Goal: Task Accomplishment & Management: Complete application form

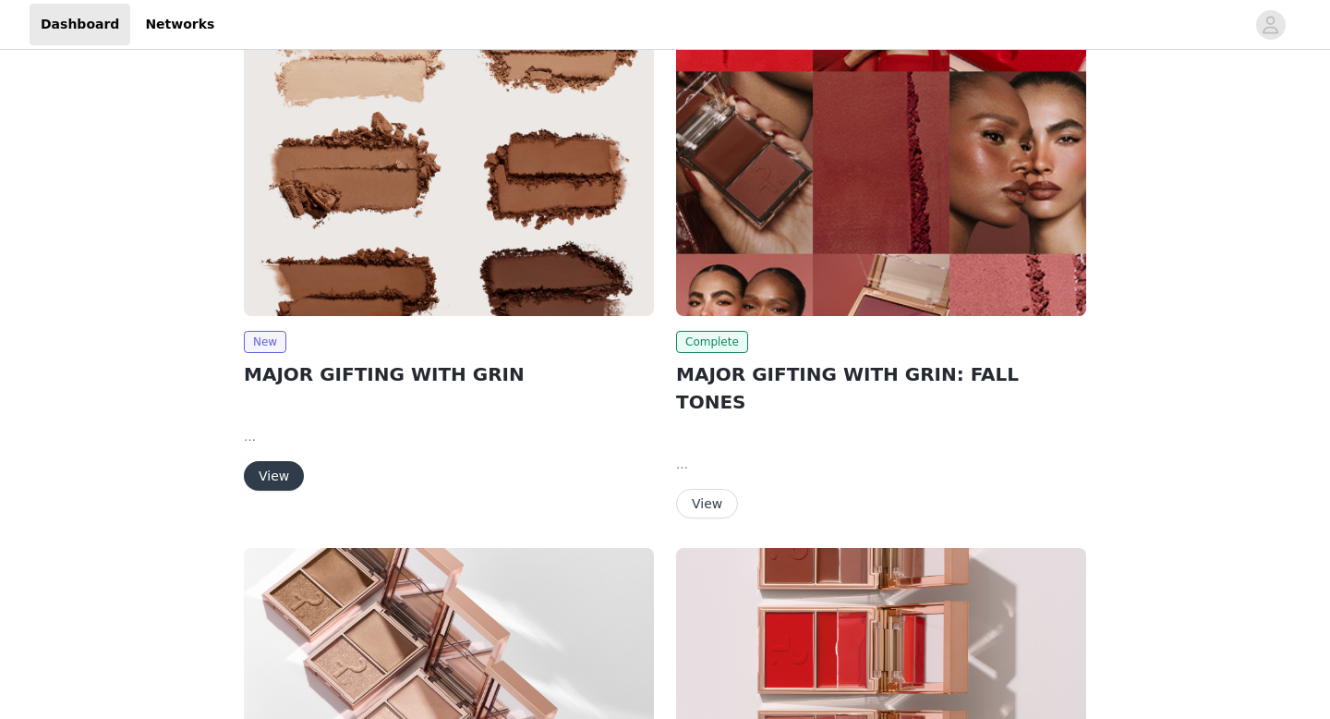
scroll to position [68, 0]
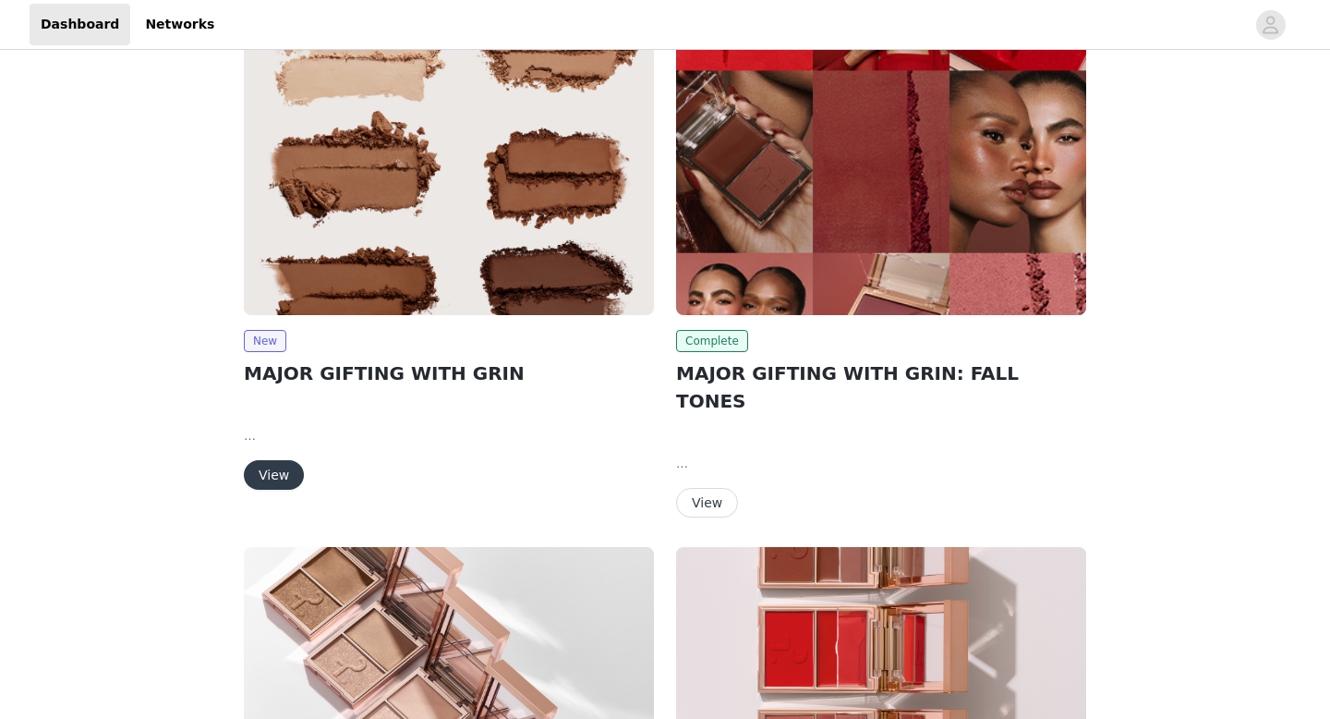
click at [276, 465] on button "View" at bounding box center [274, 475] width 60 height 30
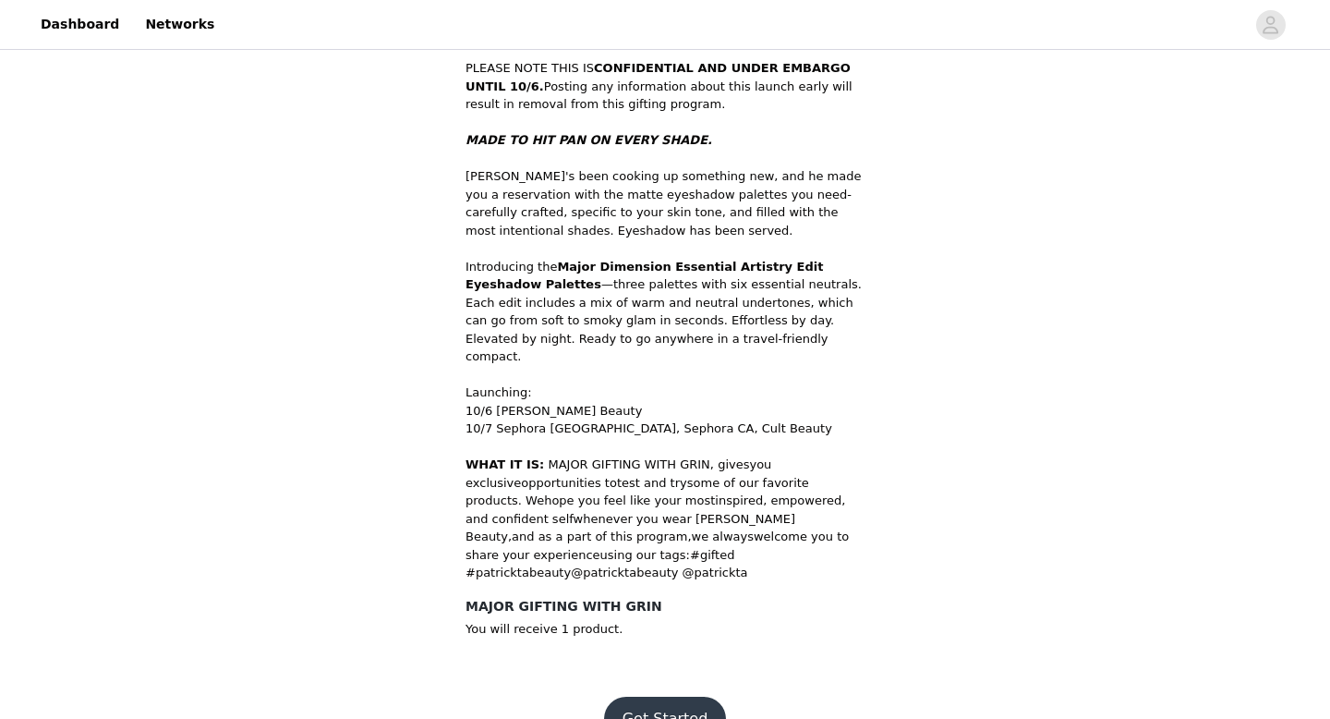
scroll to position [589, 0]
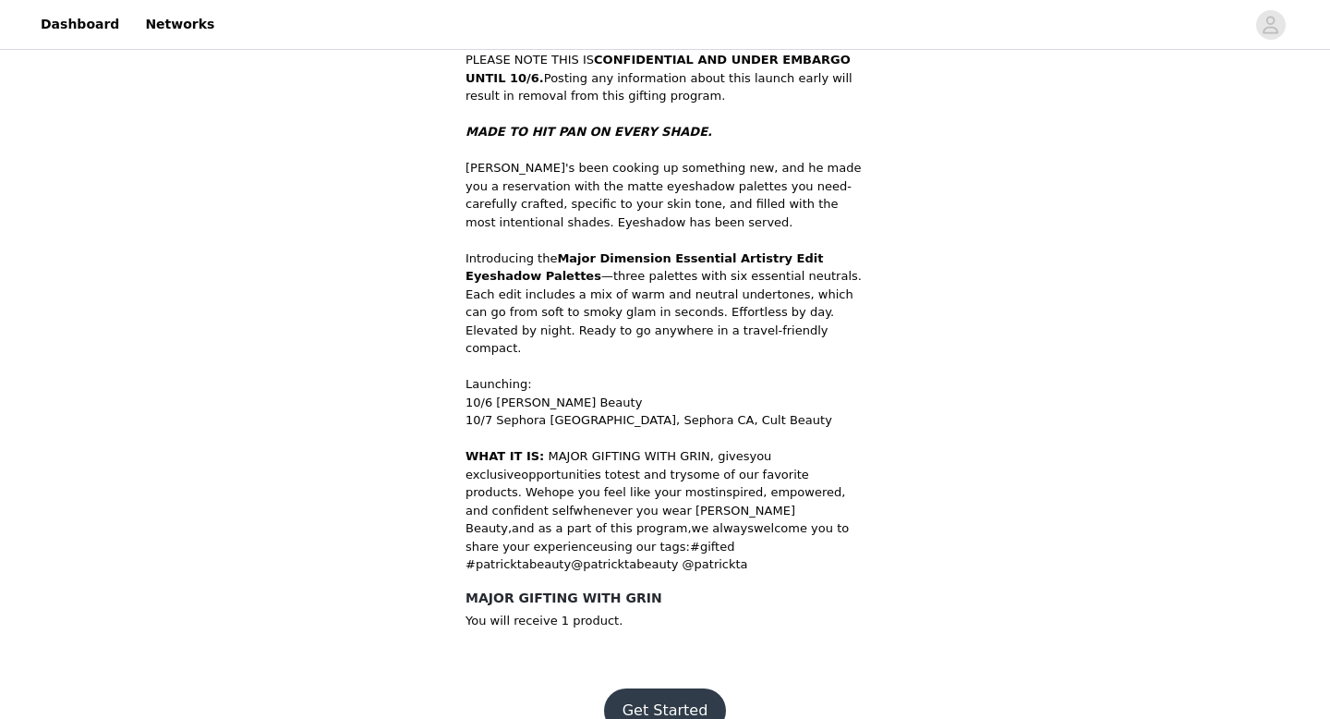
click at [662, 688] on button "Get Started" at bounding box center [665, 710] width 123 height 44
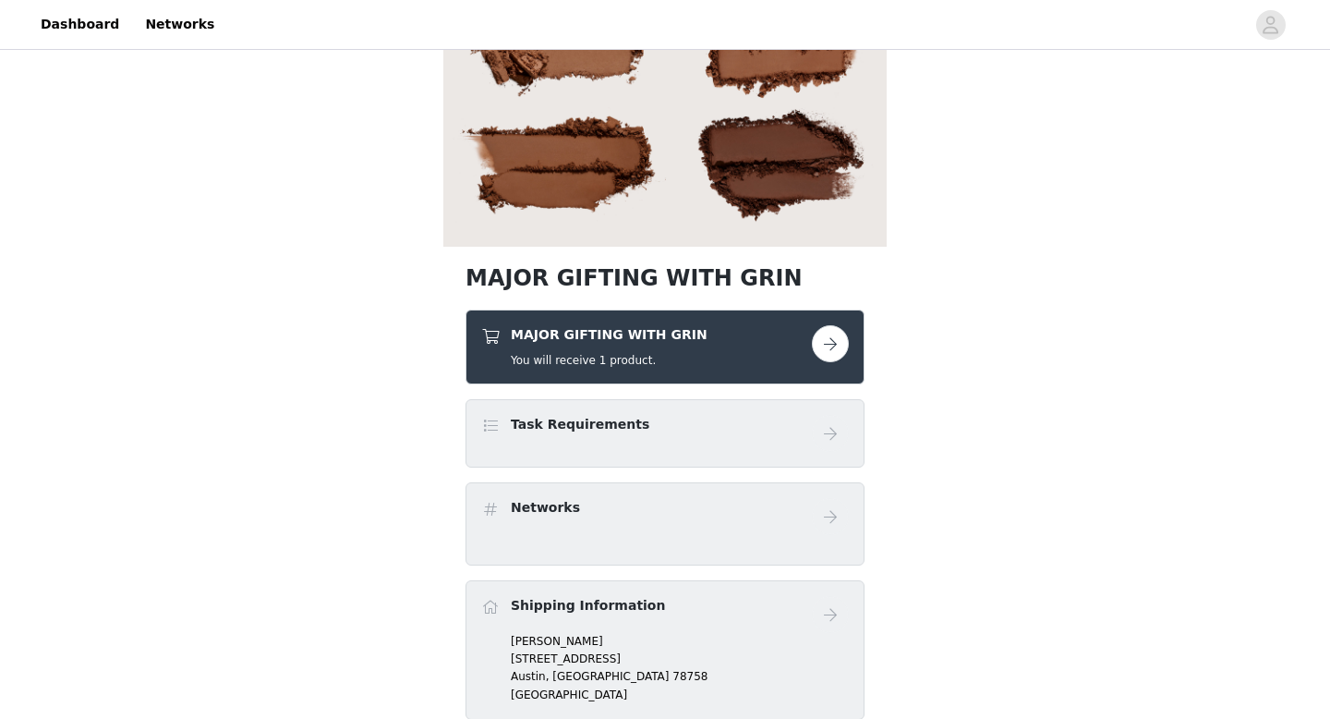
scroll to position [255, 0]
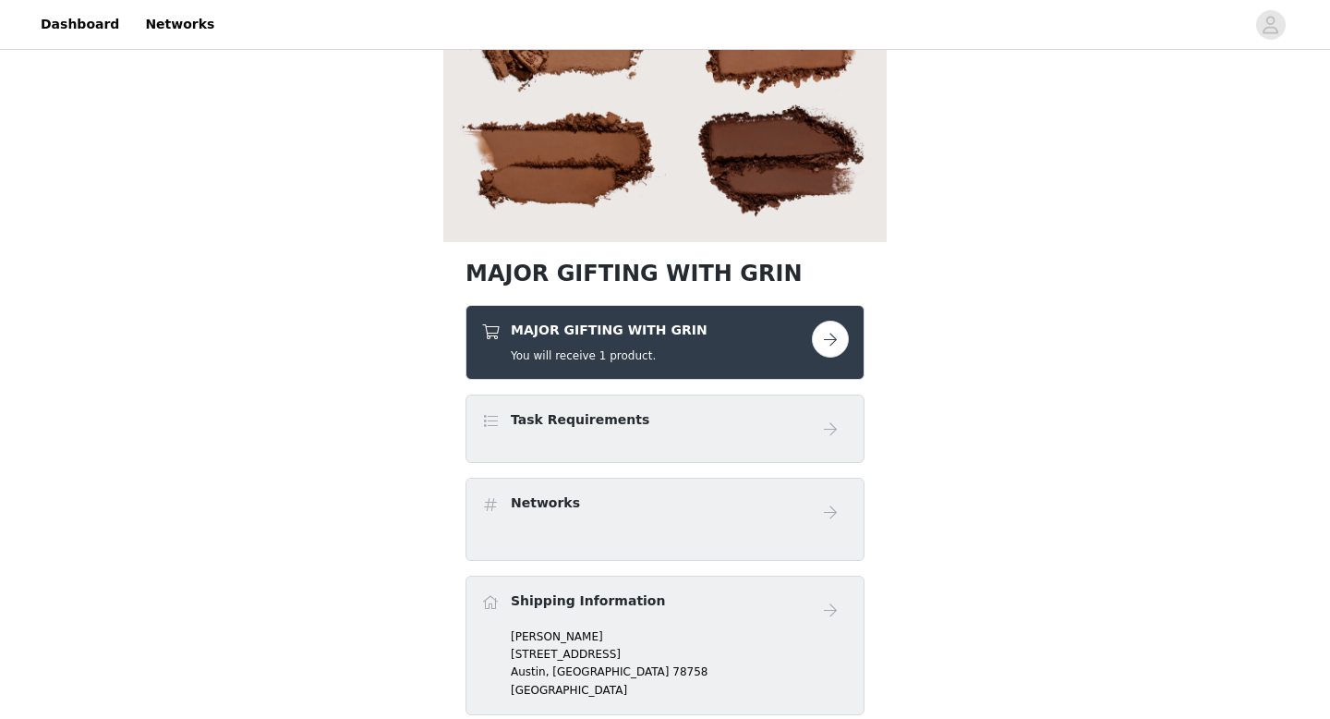
click at [834, 344] on button "button" at bounding box center [830, 339] width 37 height 37
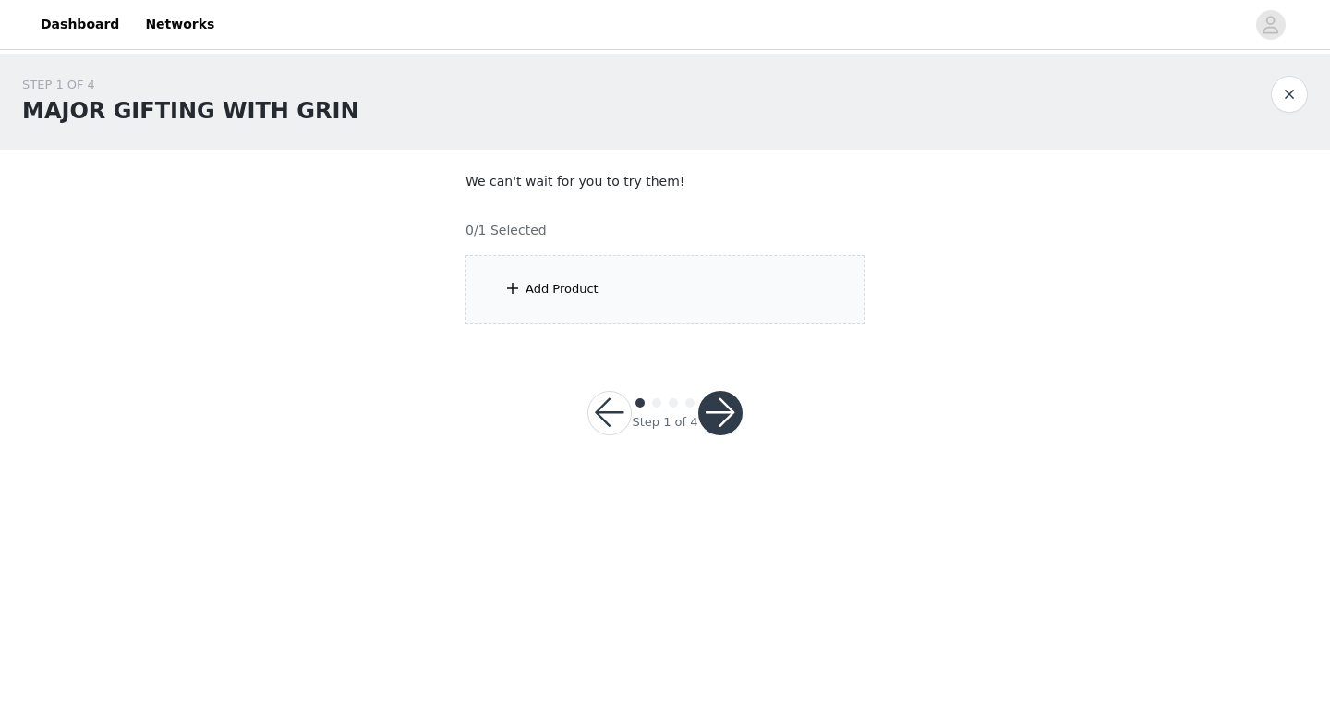
click at [723, 295] on div "Add Product" at bounding box center [665, 289] width 399 height 69
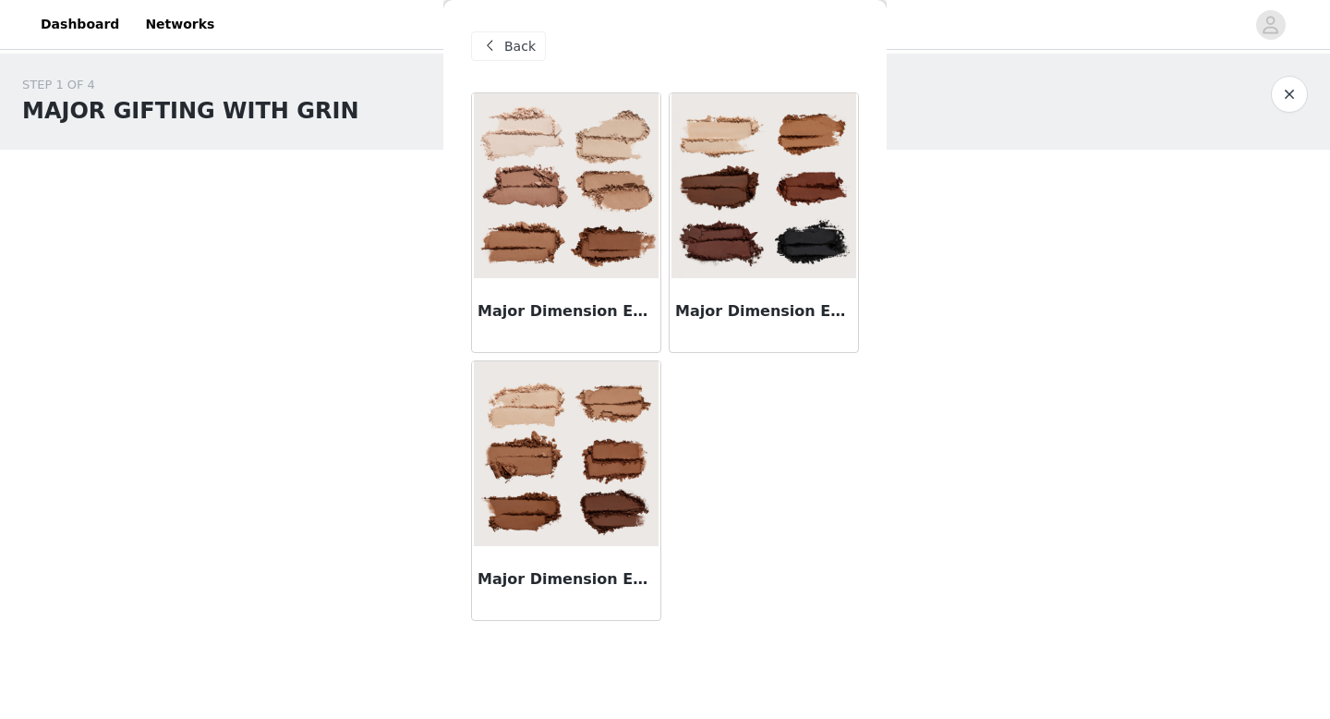
click at [739, 197] on img at bounding box center [764, 185] width 185 height 185
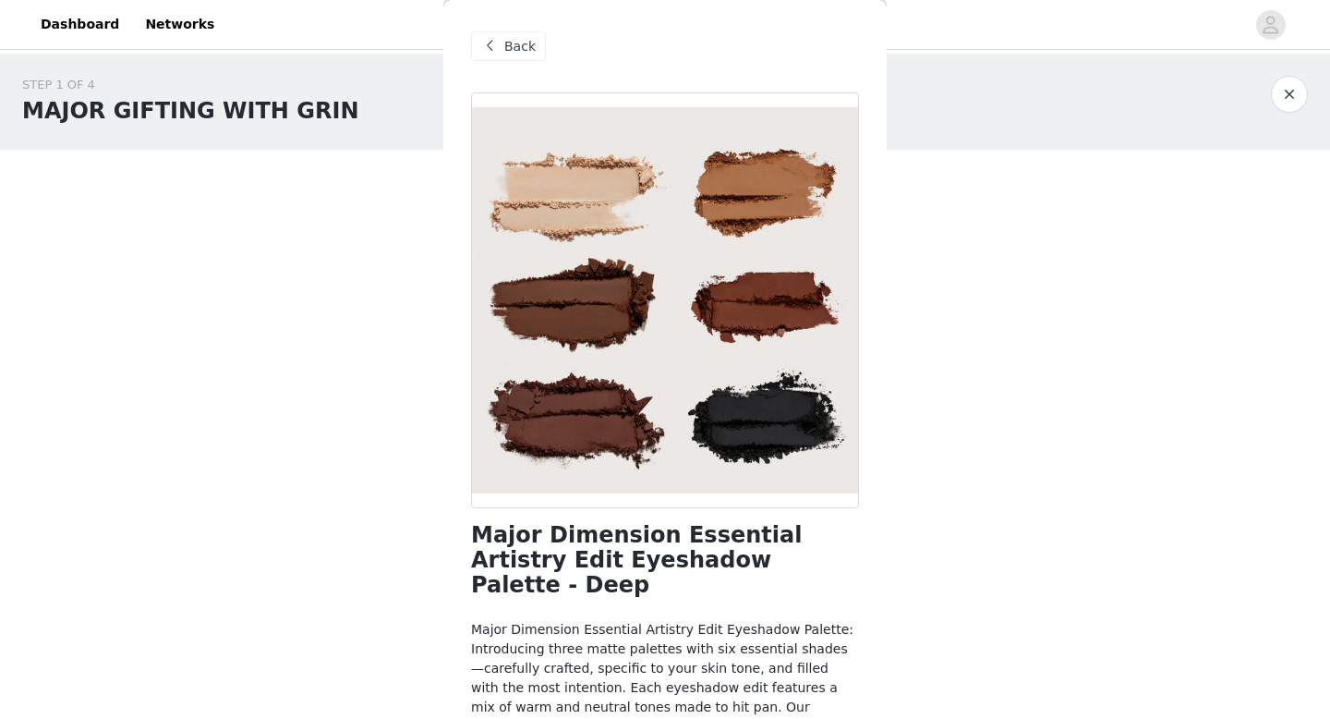
click at [516, 54] on span "Back" at bounding box center [519, 46] width 31 height 19
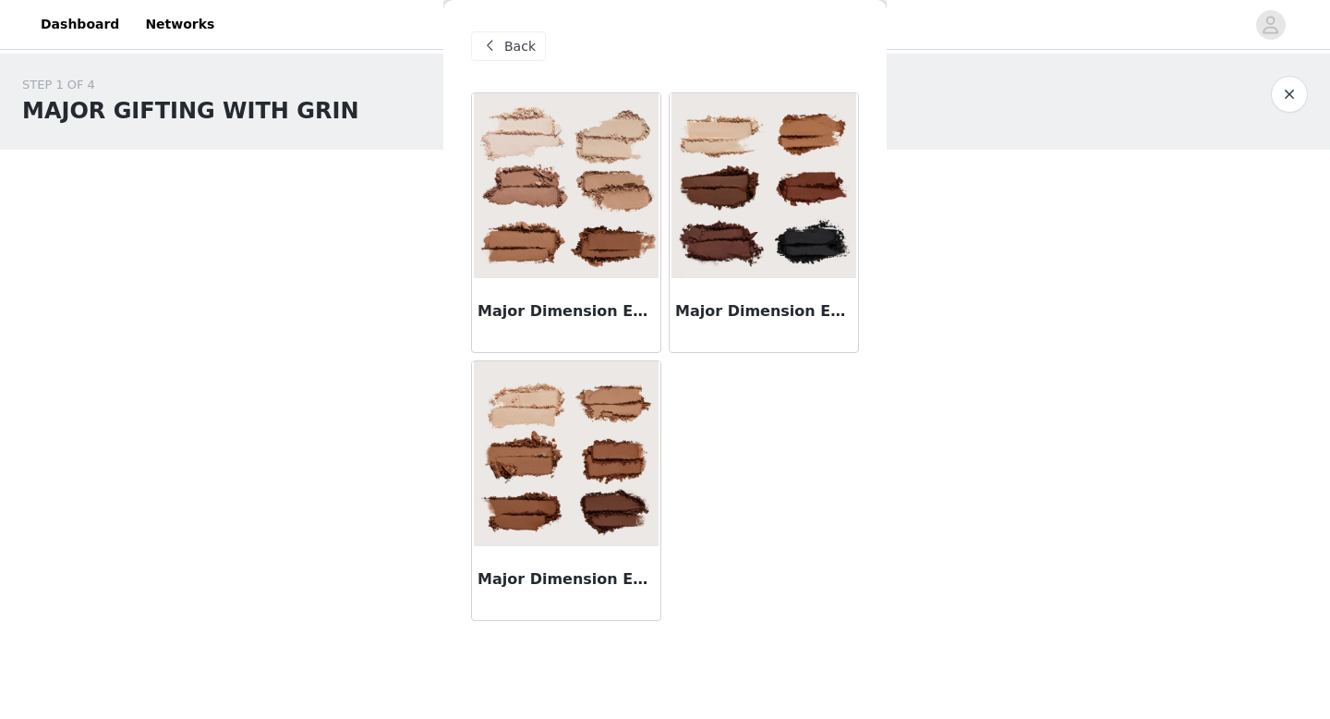
click at [566, 488] on img at bounding box center [566, 453] width 185 height 185
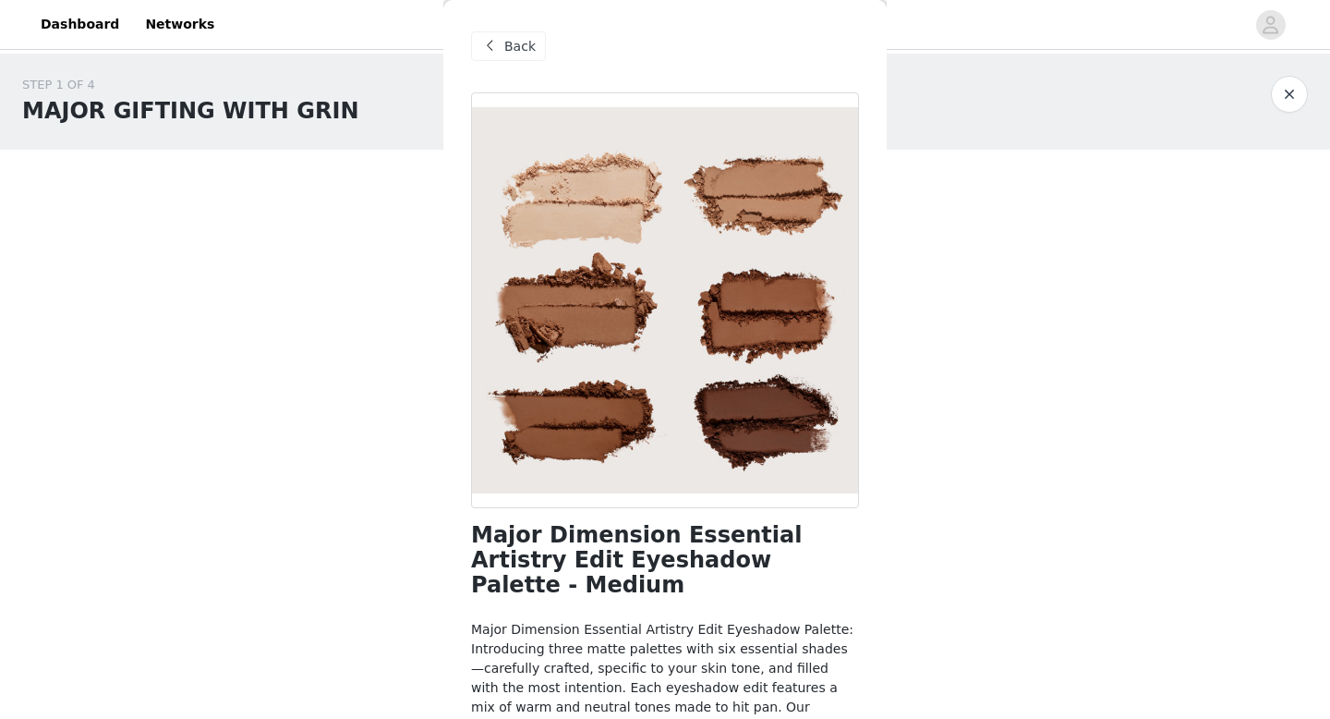
click at [504, 43] on span "Back" at bounding box center [519, 46] width 31 height 19
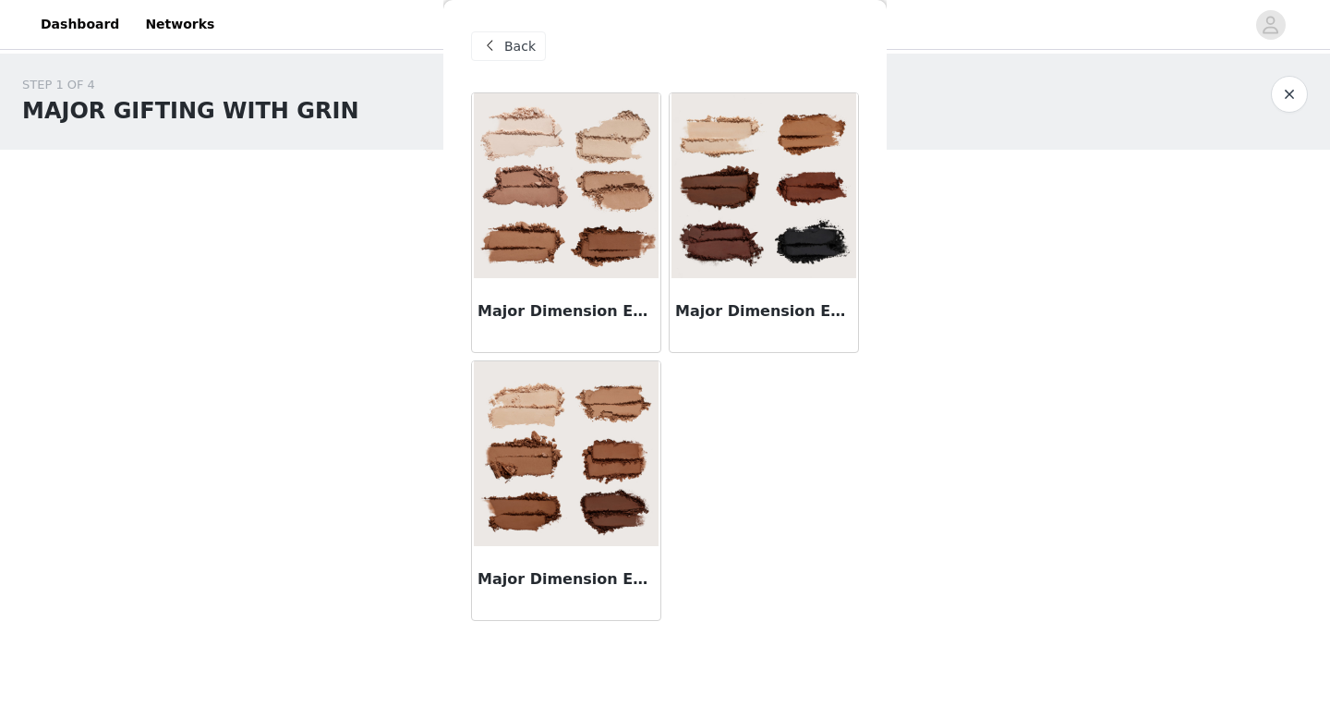
click at [720, 232] on img at bounding box center [764, 185] width 185 height 185
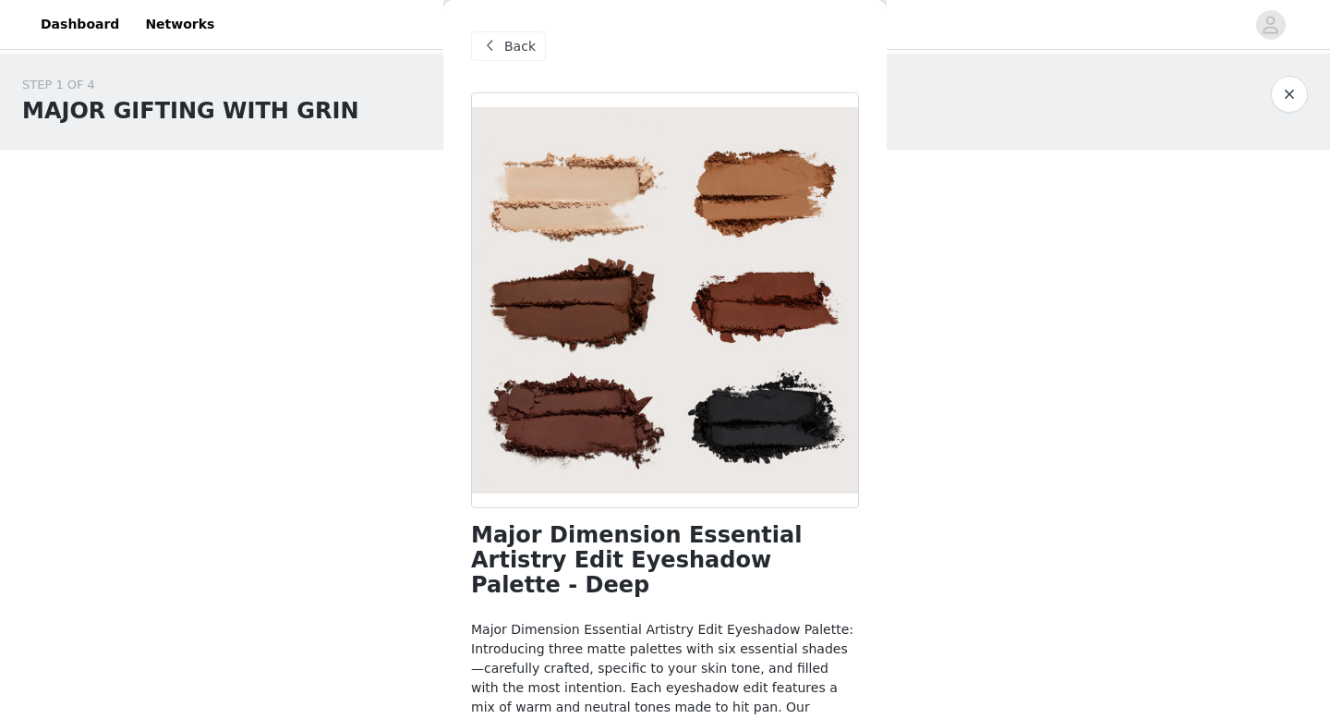
scroll to position [128, 0]
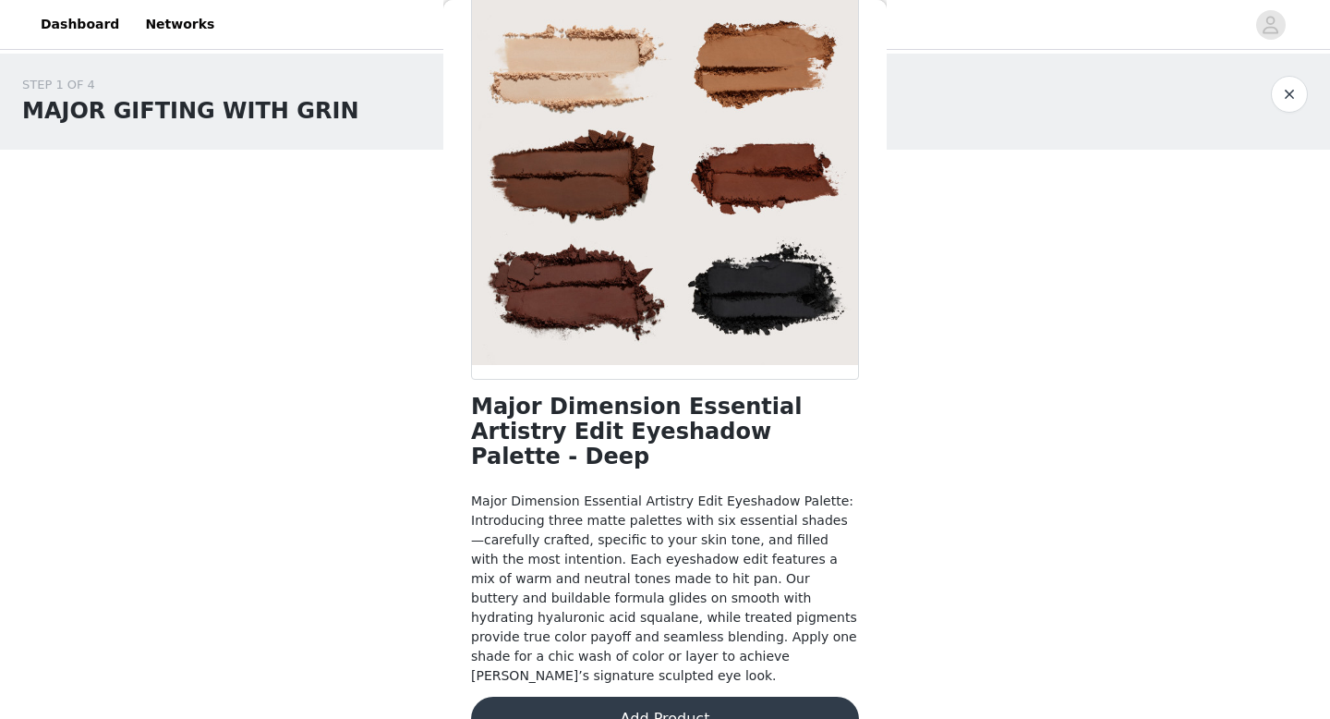
click at [673, 697] on button "Add Product" at bounding box center [665, 719] width 388 height 44
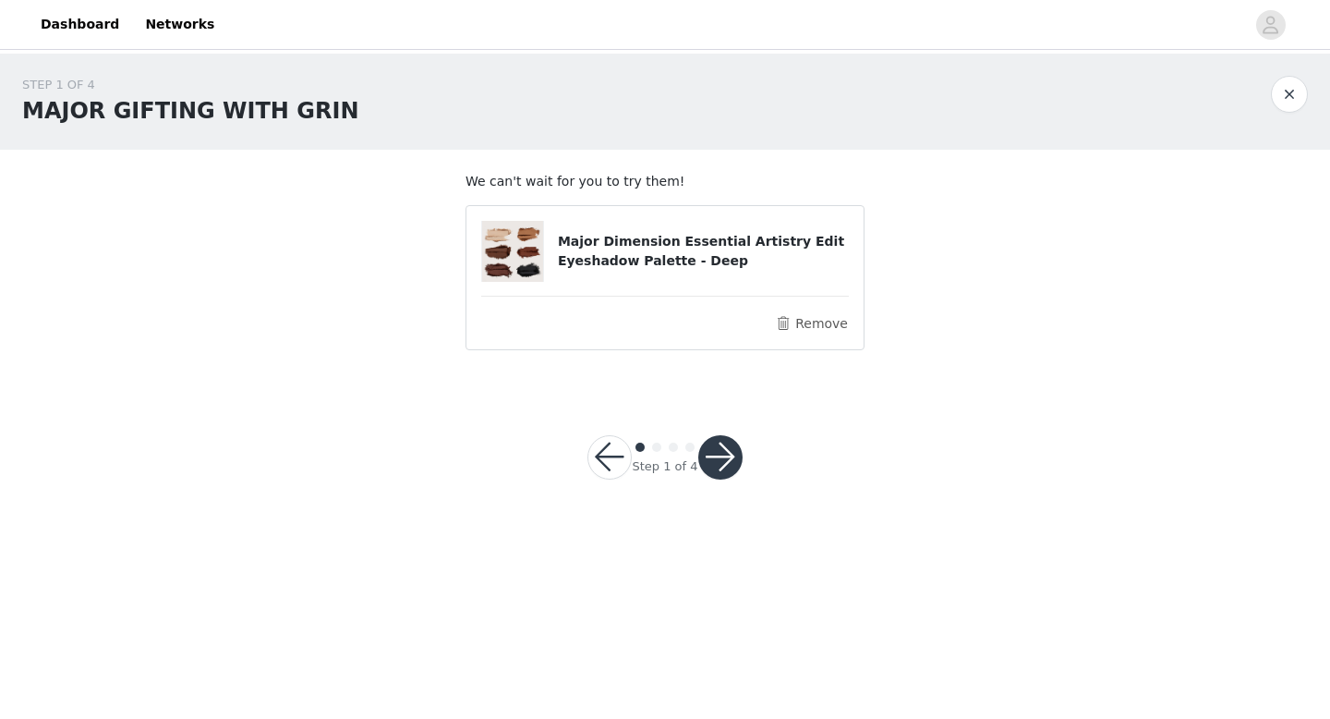
click at [719, 454] on button "button" at bounding box center [720, 457] width 44 height 44
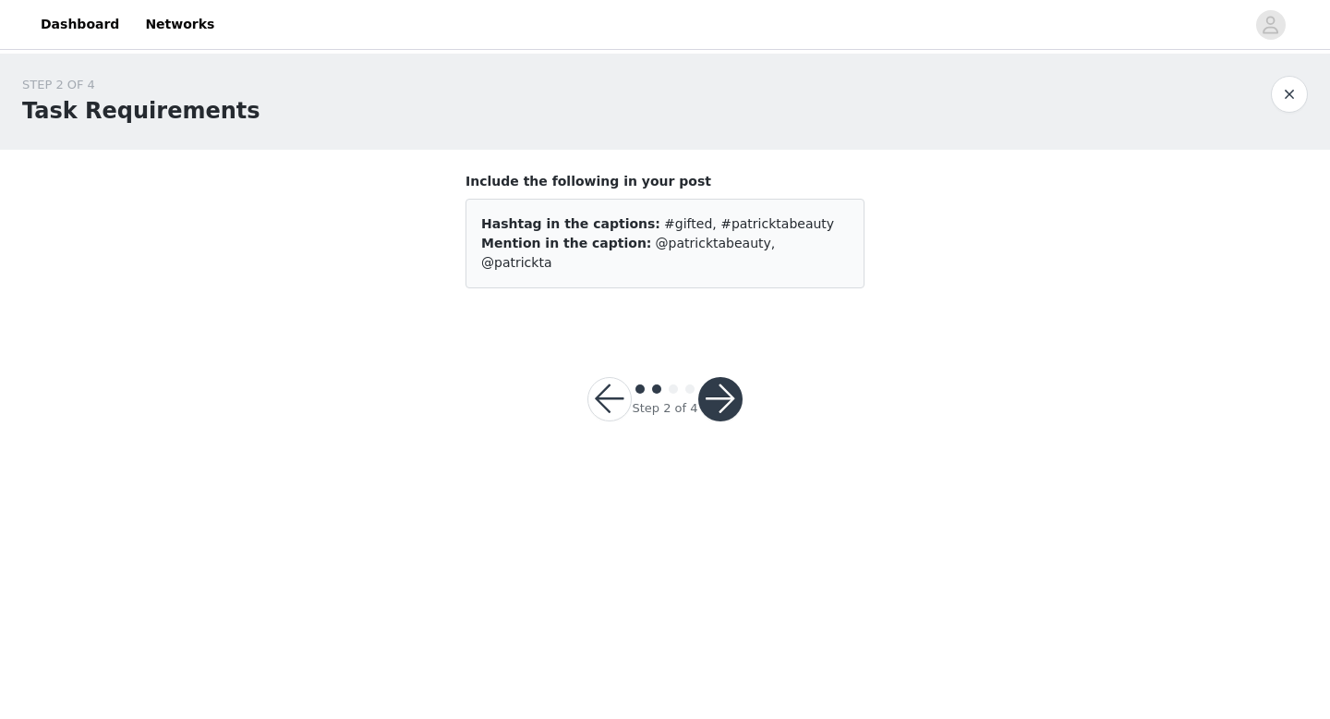
click at [724, 383] on button "button" at bounding box center [720, 399] width 44 height 44
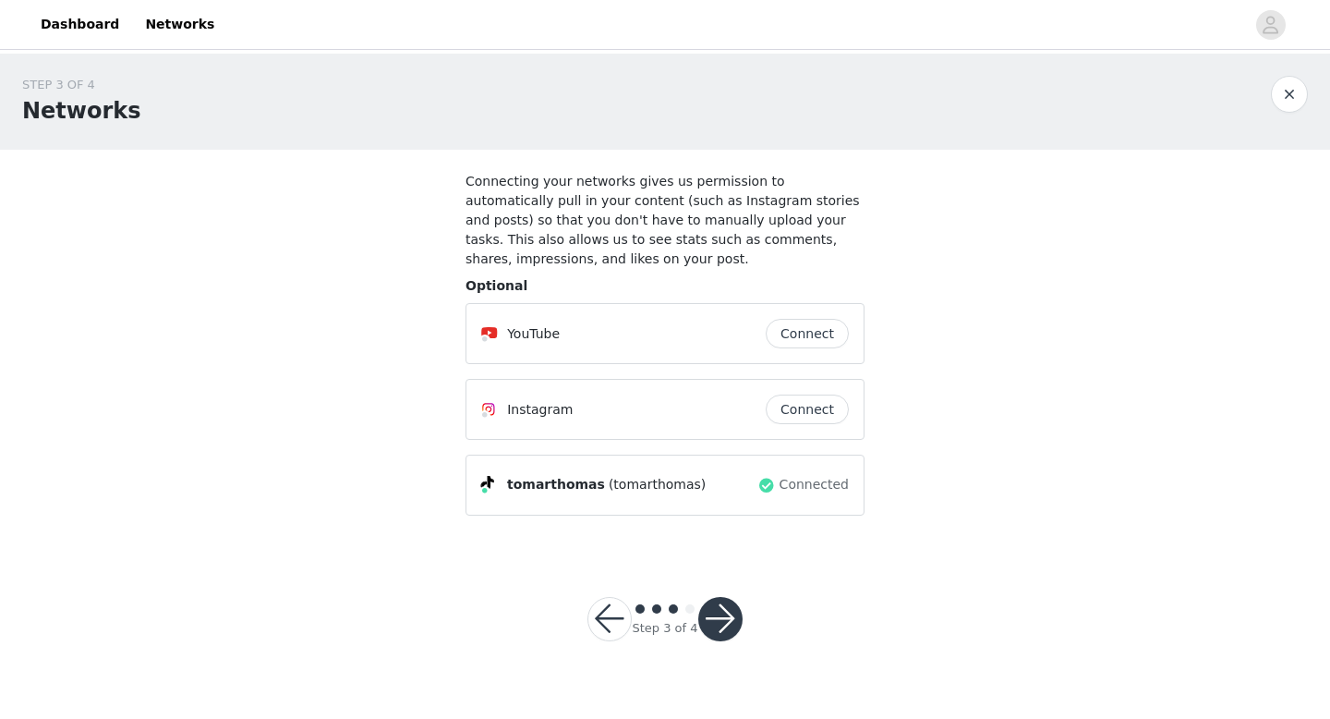
click at [723, 627] on button "button" at bounding box center [720, 619] width 44 height 44
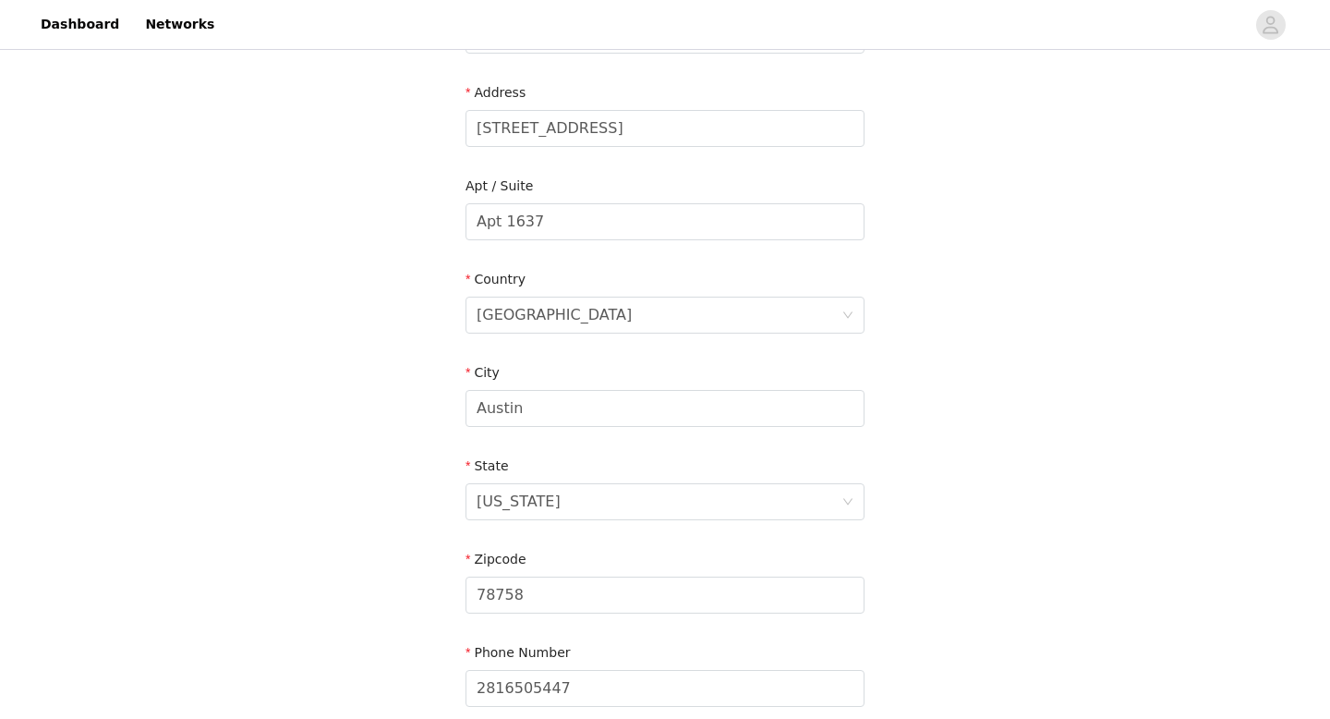
scroll to position [541, 0]
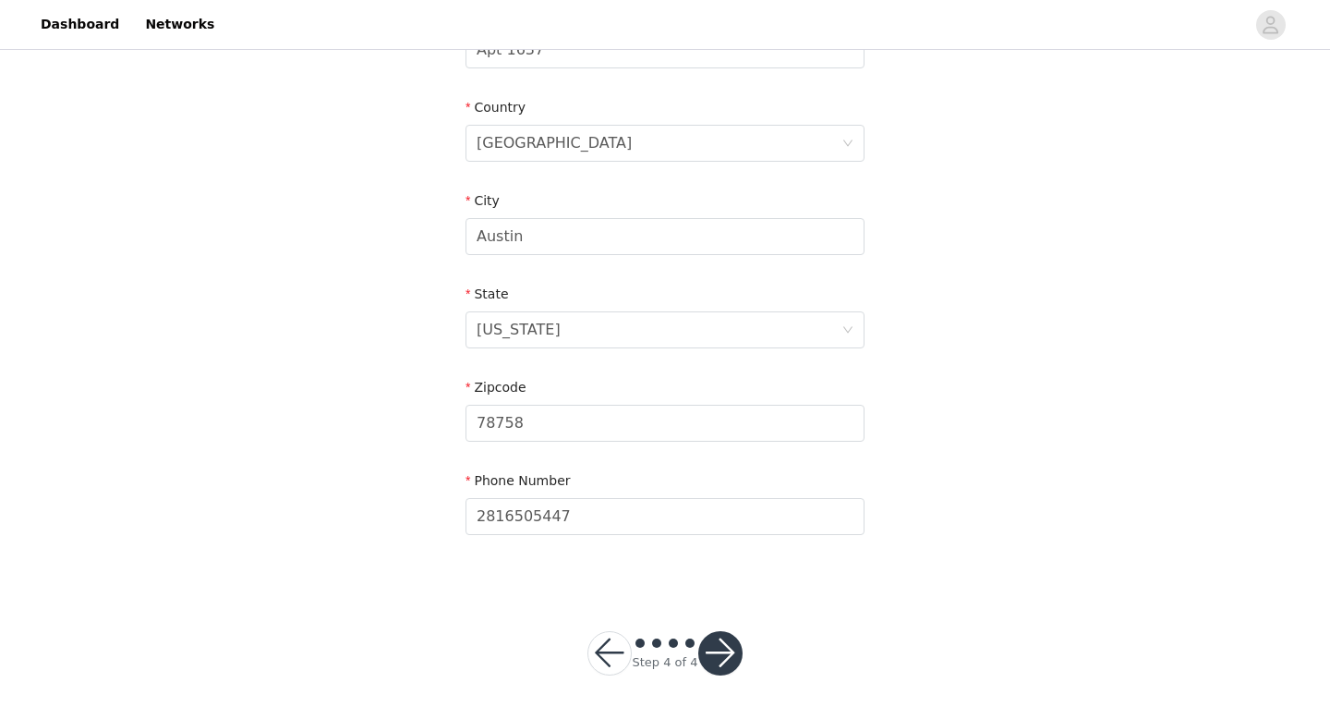
click at [728, 647] on button "button" at bounding box center [720, 653] width 44 height 44
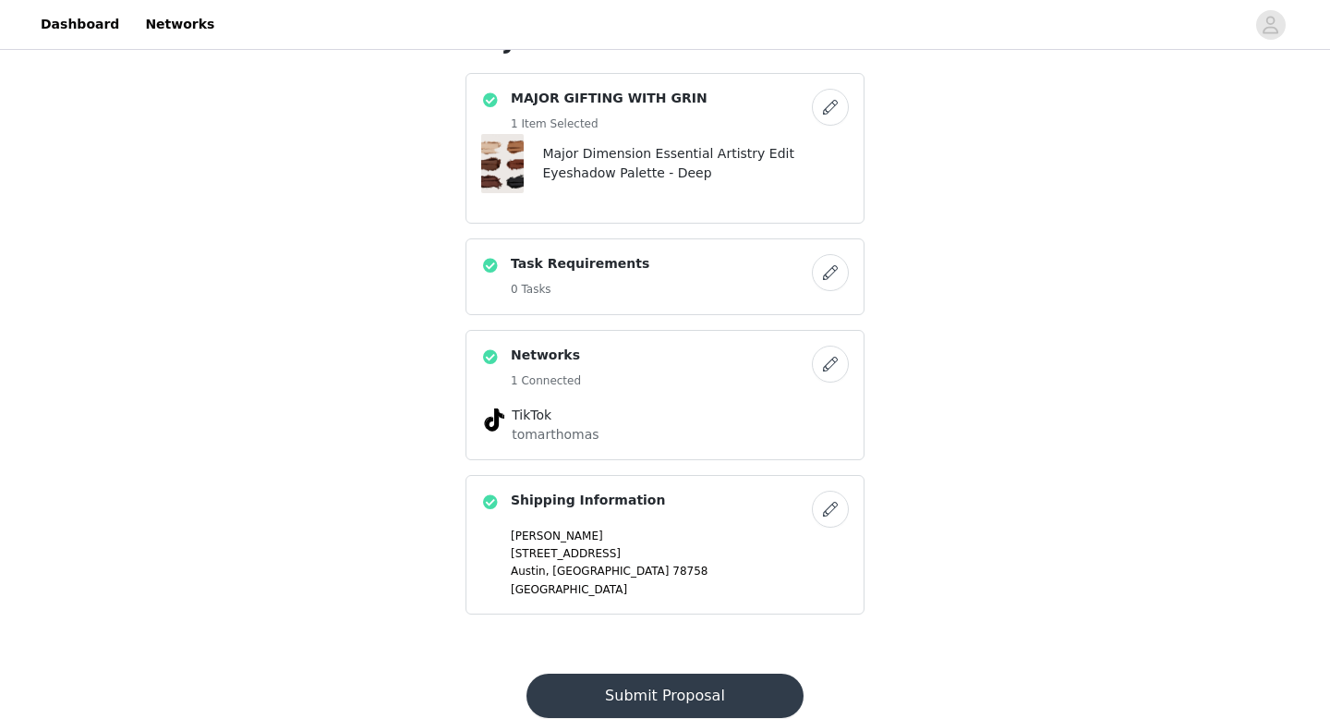
scroll to position [539, 0]
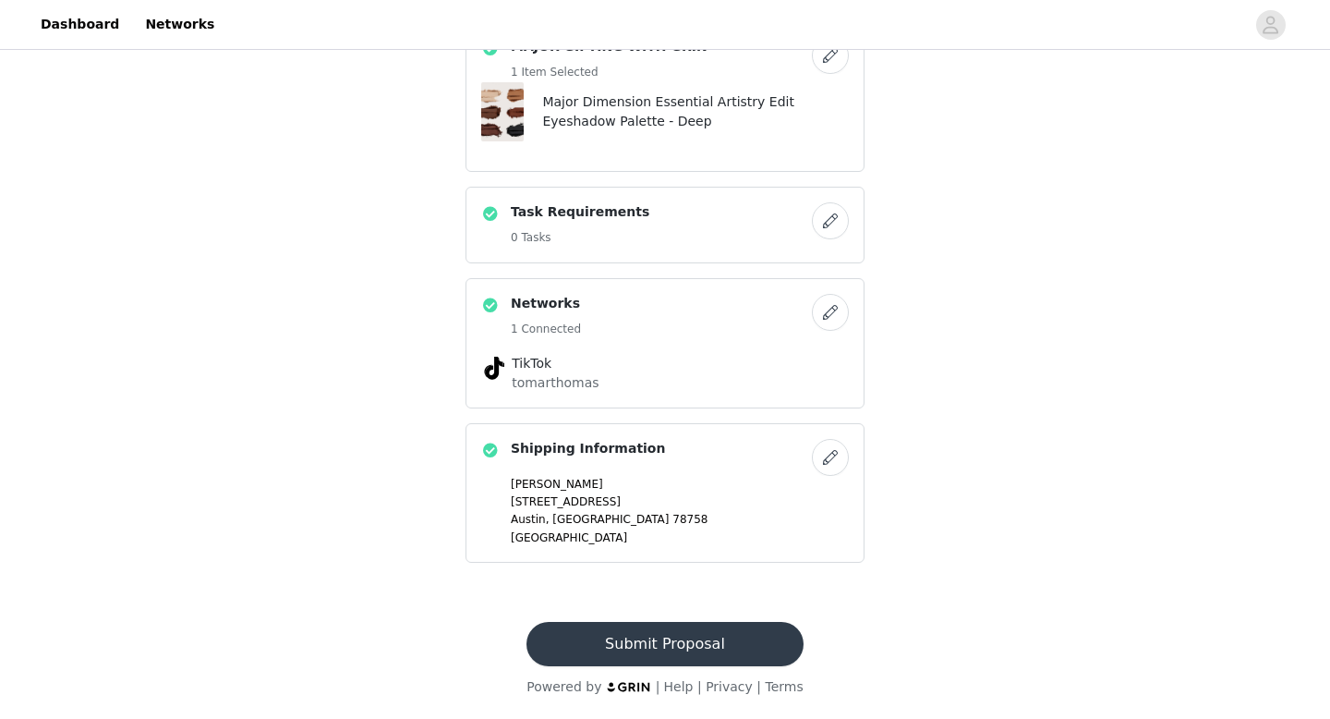
click at [709, 641] on button "Submit Proposal" at bounding box center [665, 644] width 276 height 44
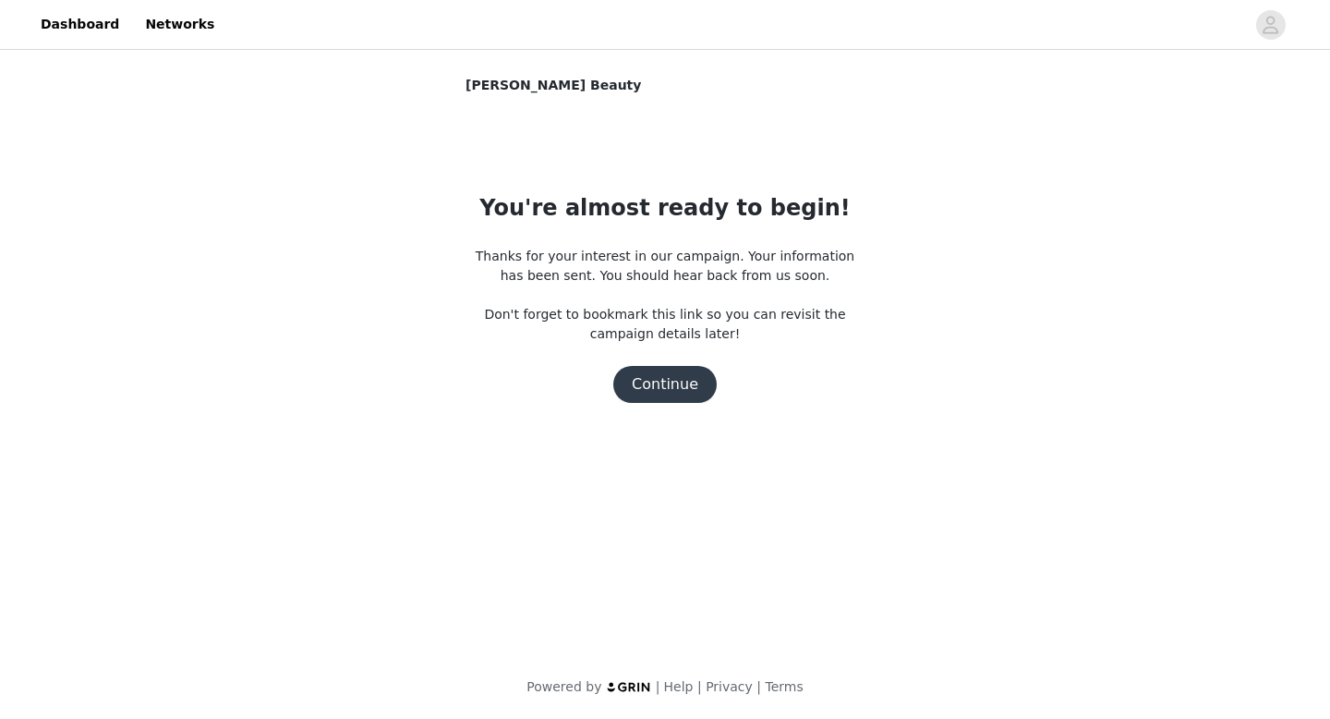
scroll to position [0, 0]
